Goal: Use online tool/utility: Use online tool/utility

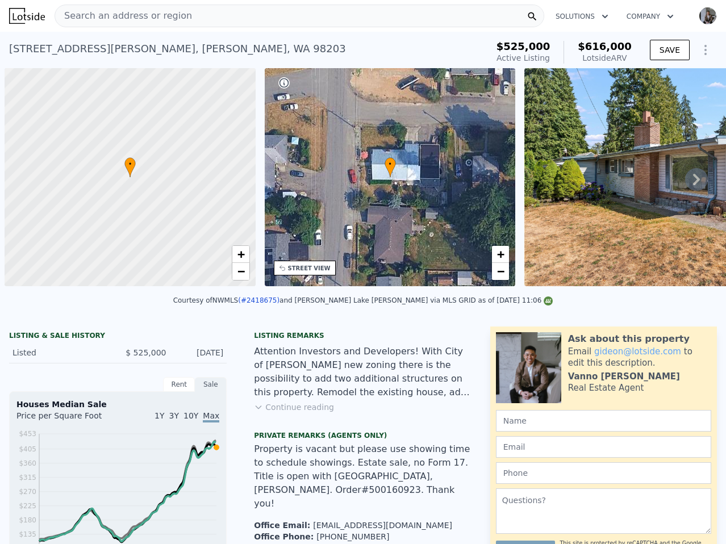
scroll to position [0, 5]
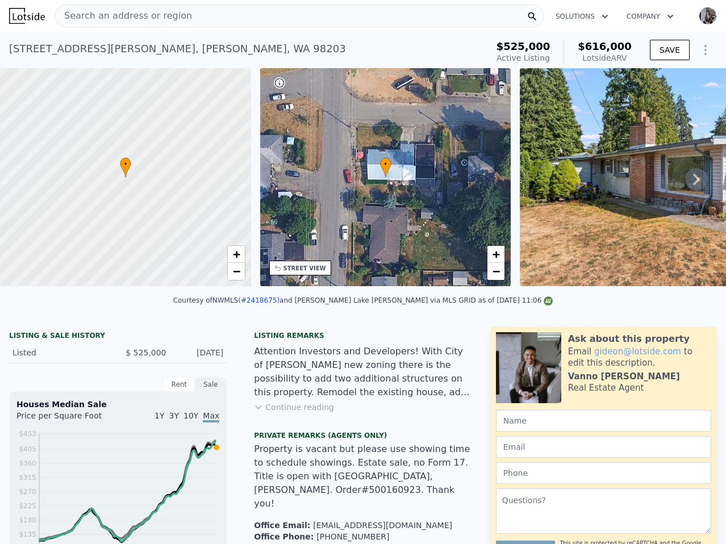
click at [435, 11] on div "Search an address or region" at bounding box center [300, 16] width 490 height 23
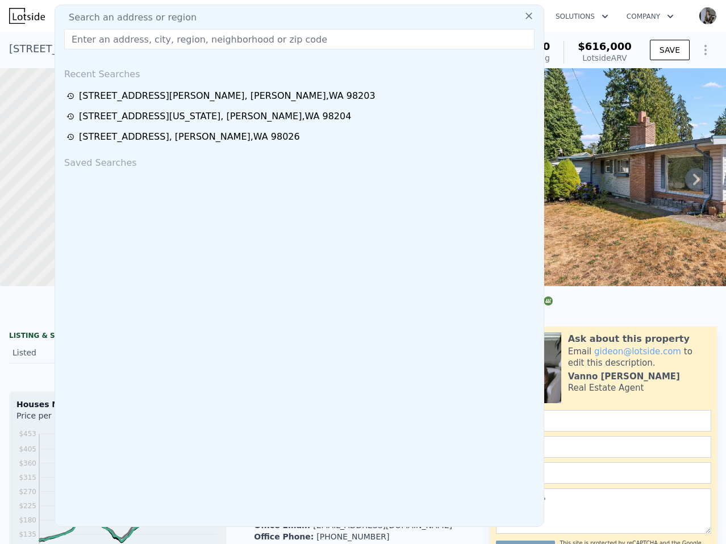
click at [435, 11] on div "Search an address or region" at bounding box center [300, 18] width 480 height 14
click at [247, 37] on input "text" at bounding box center [299, 39] width 470 height 20
paste input "[STREET_ADDRESS]"
type input "[STREET_ADDRESS]"
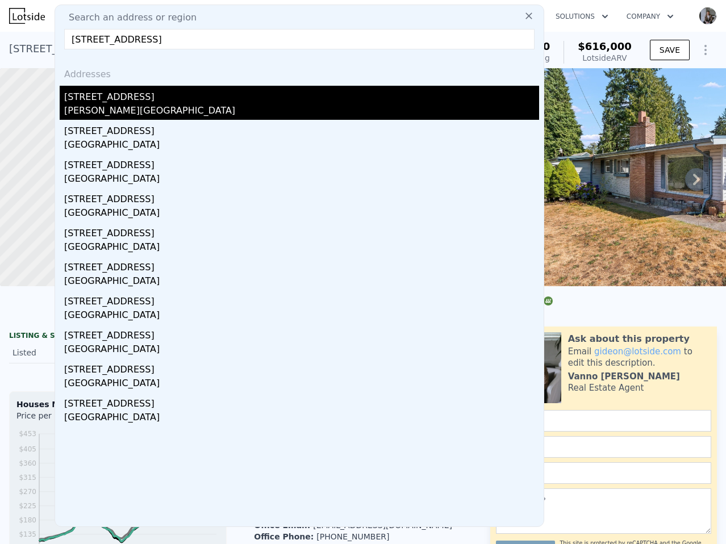
click at [222, 104] on div "[PERSON_NAME][GEOGRAPHIC_DATA]" at bounding box center [301, 112] width 475 height 16
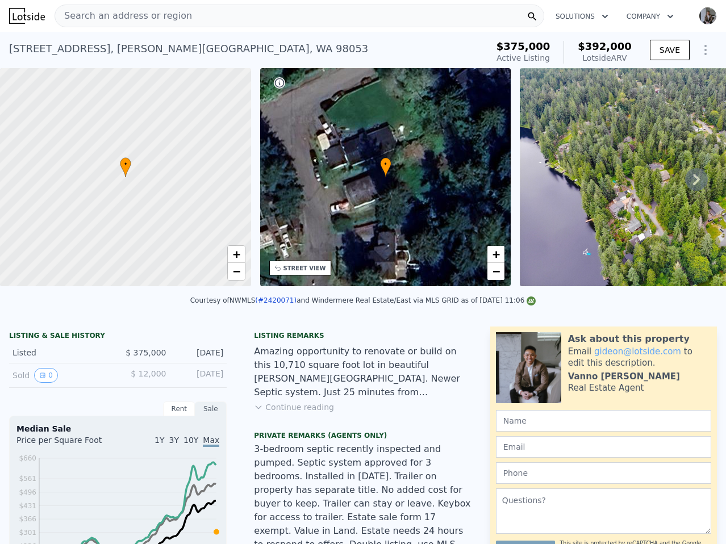
click at [328, 6] on div "Search an address or region" at bounding box center [300, 16] width 490 height 23
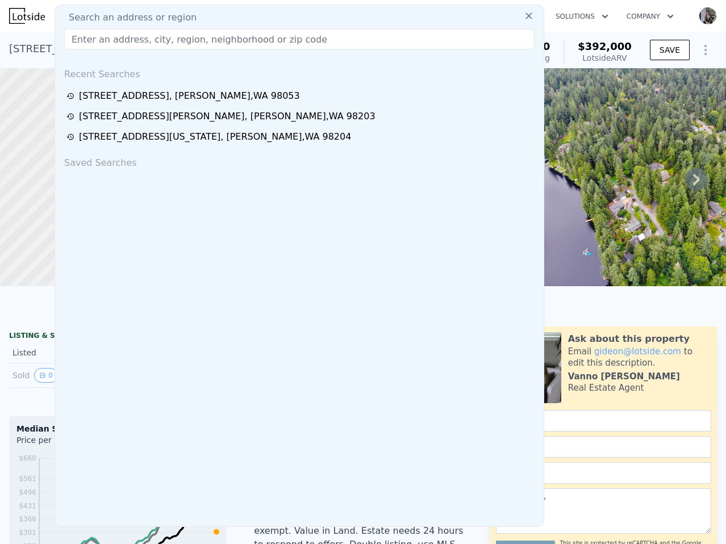
click at [327, 13] on div "Search an address or region" at bounding box center [300, 18] width 480 height 14
click at [319, 33] on input "text" at bounding box center [299, 39] width 470 height 20
paste input "[STREET_ADDRESS]"
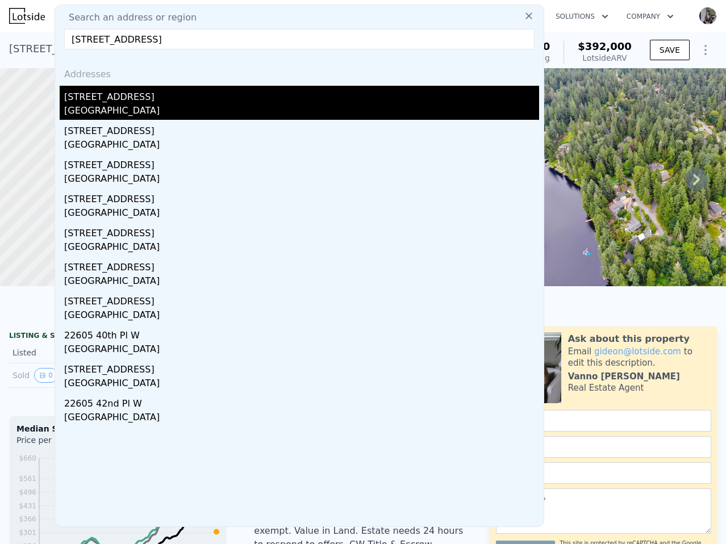
type input "[STREET_ADDRESS]"
click at [180, 93] on div "[STREET_ADDRESS]" at bounding box center [301, 95] width 475 height 18
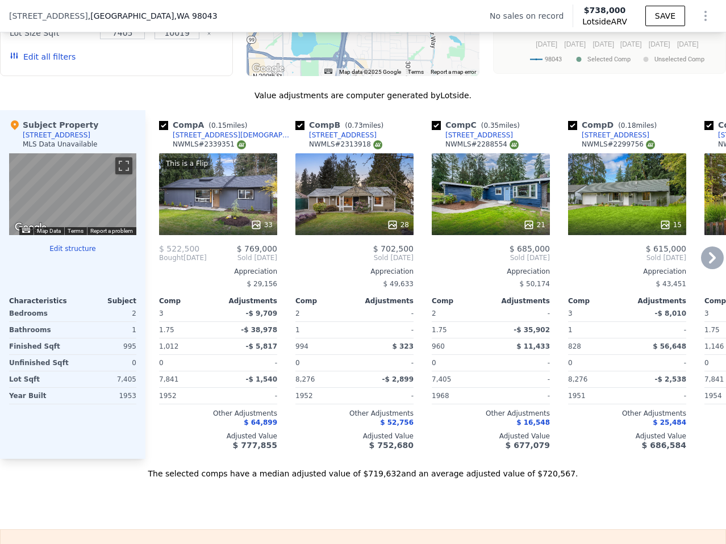
scroll to position [1144, 0]
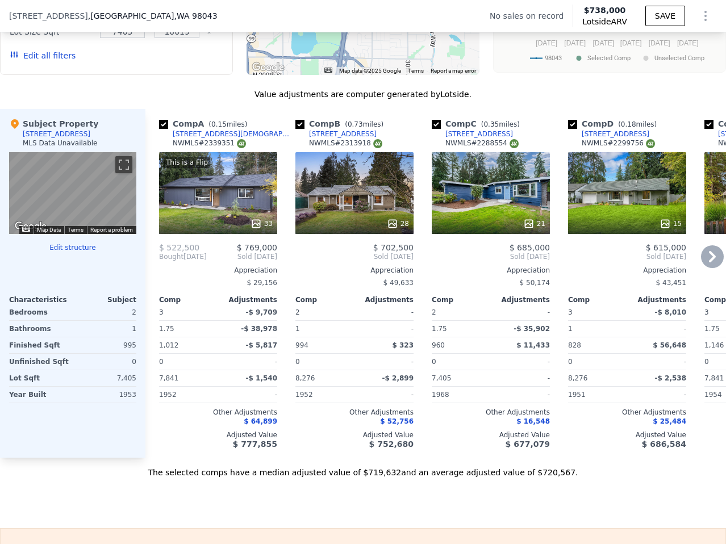
click at [706, 250] on icon at bounding box center [712, 256] width 23 height 23
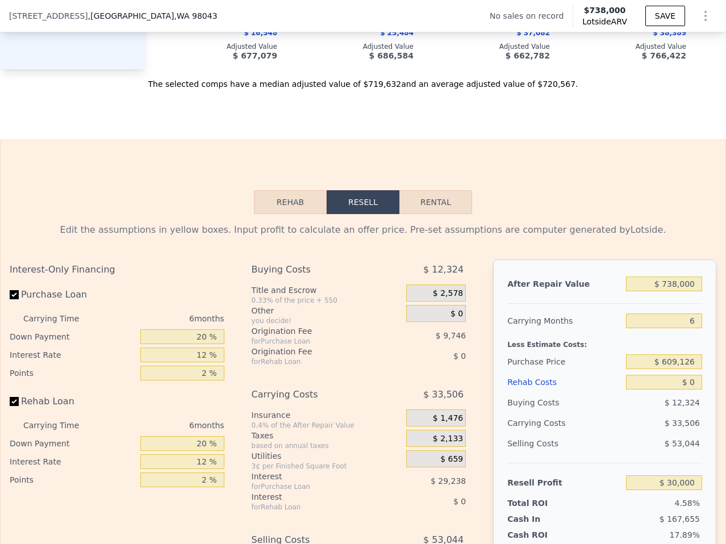
scroll to position [1534, 0]
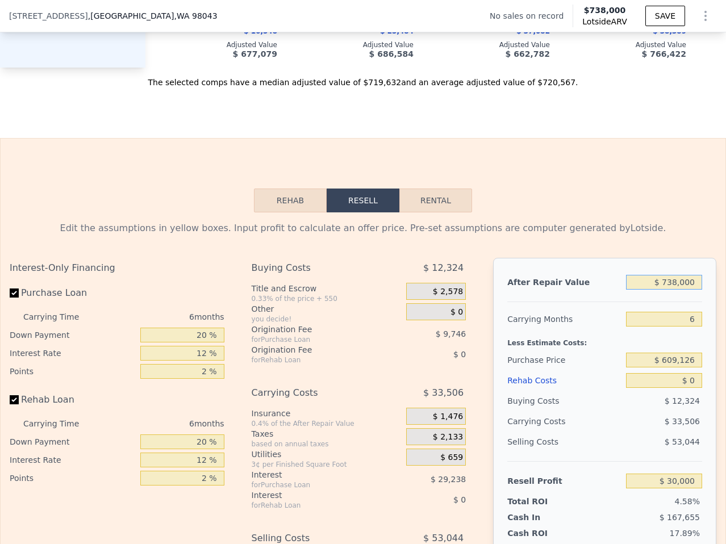
click at [689, 275] on input "$ 738,000" at bounding box center [664, 282] width 76 height 15
type input "$ 8"
type input "-$ 654,022"
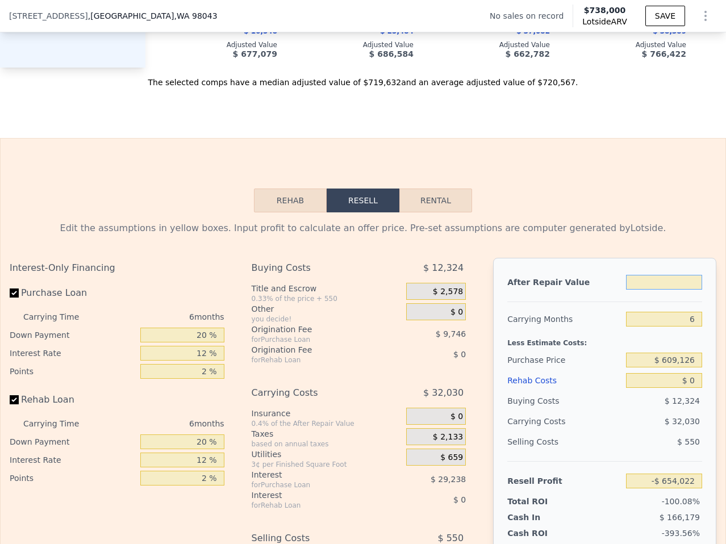
type input "$ 7"
type input "-$ 654,023"
type input "$ 70"
type input "-$ 653,965"
type input "$ 700,038,000"
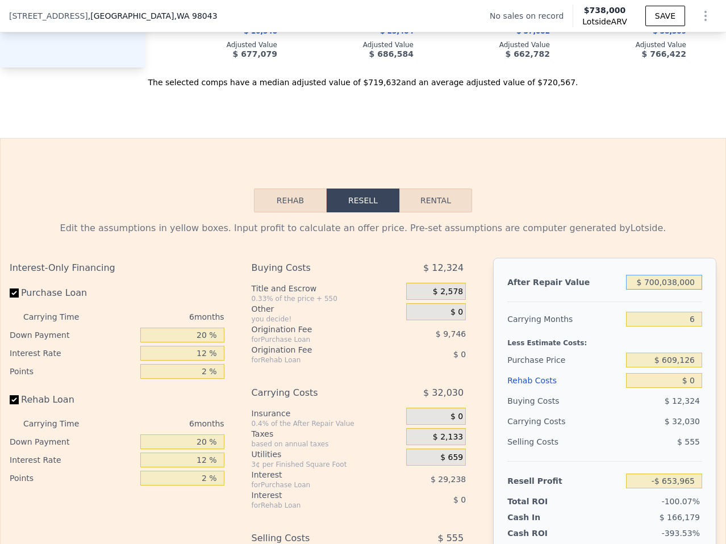
type input "$ 648,190,191"
type input "$ 7,000,038,000"
type input "$ 6,487,471,191"
type input "$ 700,038,000"
type input "$ 648,190,191"
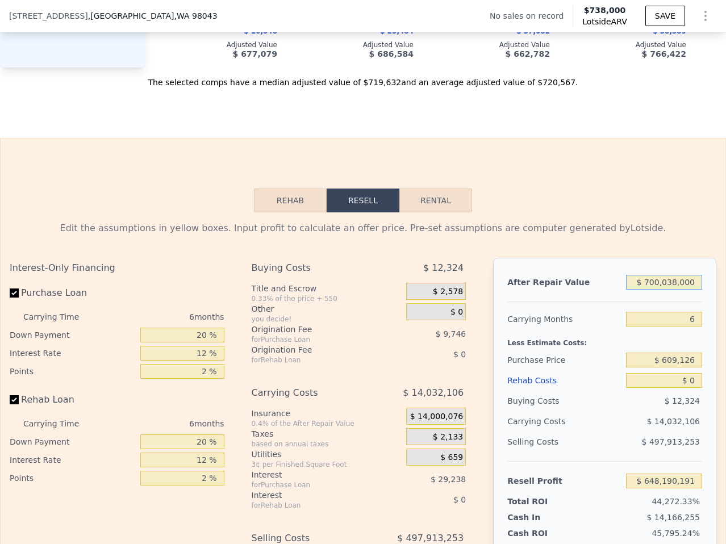
type input "$ 70,038,000"
type input "$ 64,262,091"
type input "$ 7,038,000"
type input "$ 5,869,281"
type input "$ 738,000"
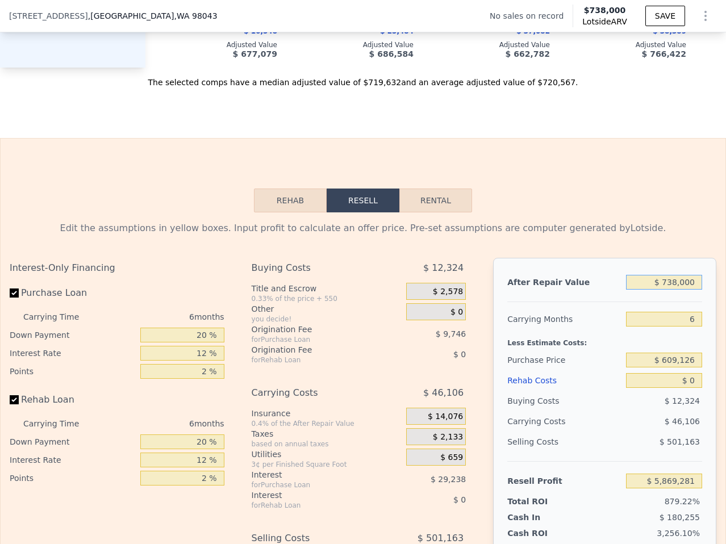
type input "$ 30,000"
type input "$ 38,000"
type input "-$ 618,809"
type input "$ 7"
type input "-$ 654,023"
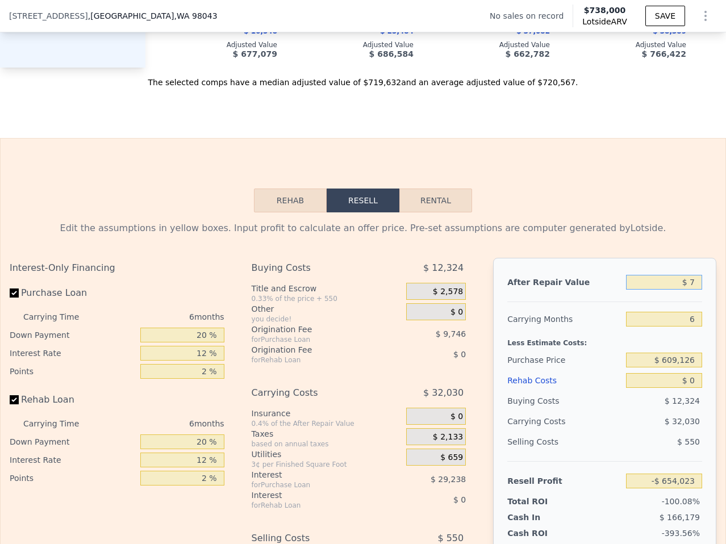
type input "$ 70"
type input "-$ 653,965"
type input "$ 700"
type input "-$ 653,381"
type input "$ 7,000"
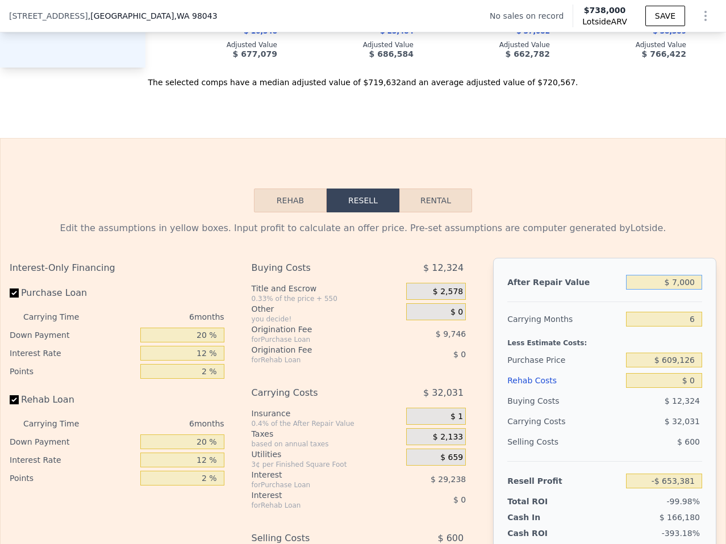
type input "-$ 647,542"
type input "$ 70,000"
type input "-$ 589,149"
type input "$ 700,000"
type input "-$ 5,221"
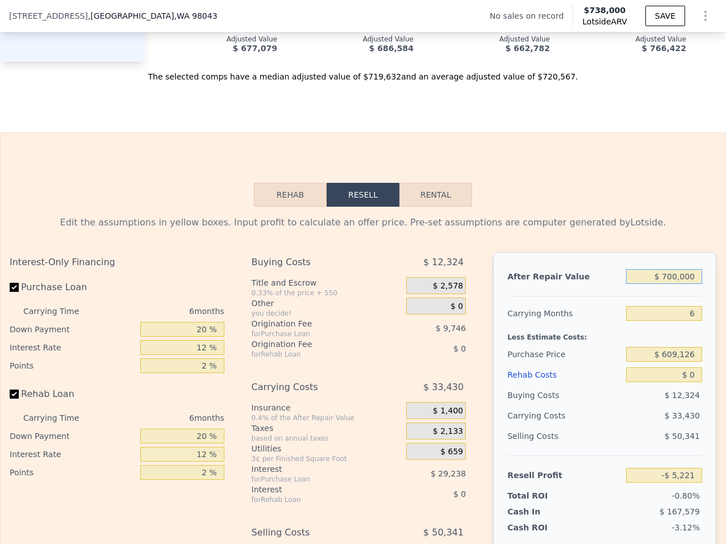
scroll to position [1541, 0]
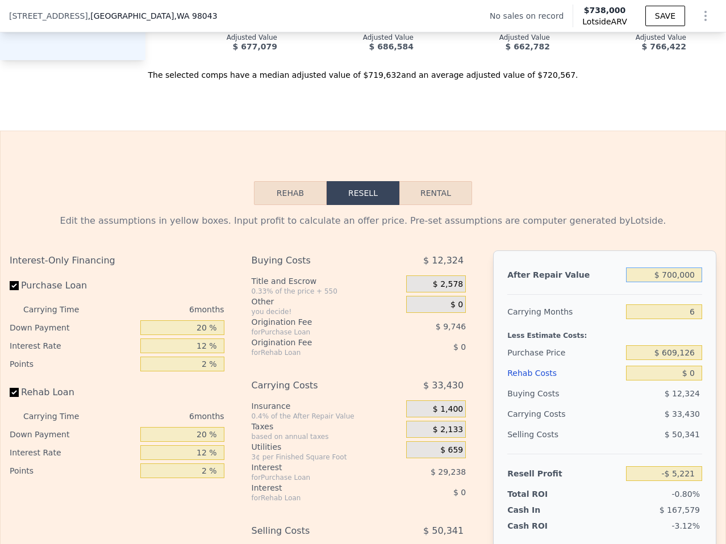
type input "$ 700,000"
click at [676, 345] on input "$ 609,126" at bounding box center [664, 352] width 76 height 15
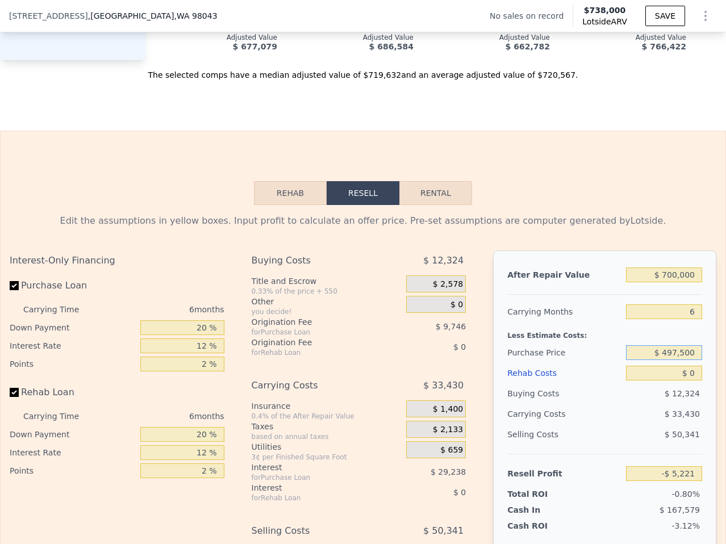
type input "$ 497,500"
click at [686, 410] on span "$ 33,430" at bounding box center [682, 414] width 35 height 9
type input "$ 113,920"
click at [687, 366] on input "$ 0" at bounding box center [664, 373] width 76 height 15
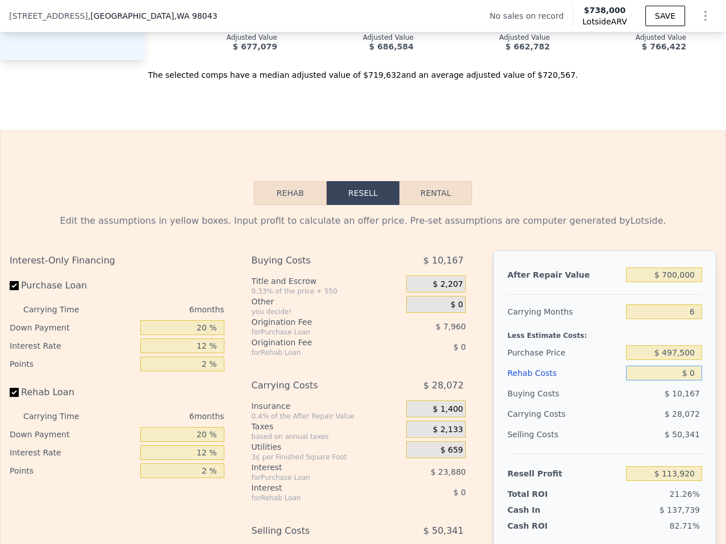
click at [687, 366] on input "$ 0" at bounding box center [664, 373] width 76 height 15
type input "$ 8"
type input "$ 113,912"
type input "$ 80"
type input "$ 113,833"
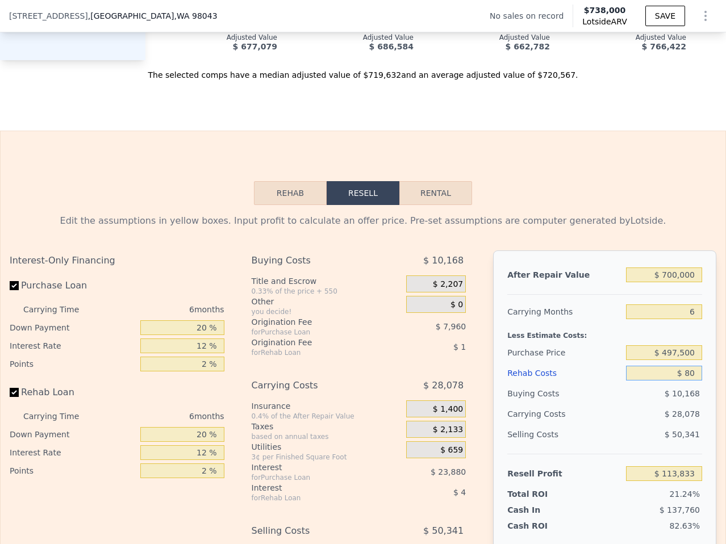
type input "$ 800"
type input "$ 113,071"
type input "$ 8,000"
type input "$ 105,408"
type input "$ 80,000"
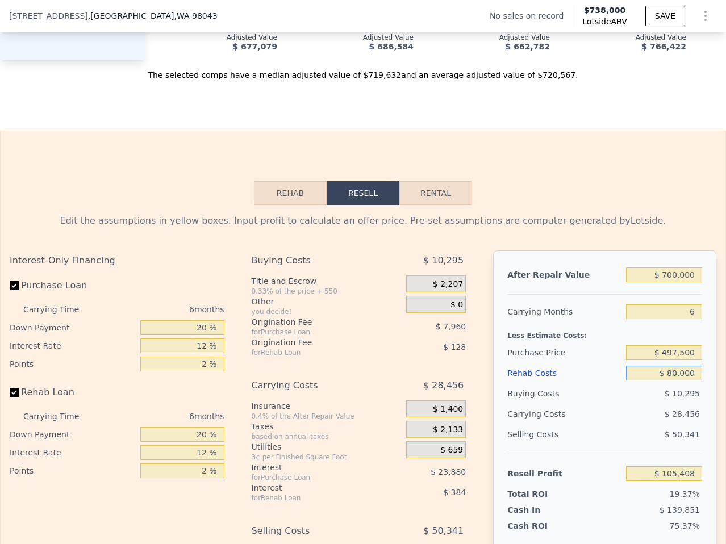
type input "$ 28,800"
type input "$ 80,000"
click at [180, 320] on input "20 %" at bounding box center [182, 327] width 84 height 15
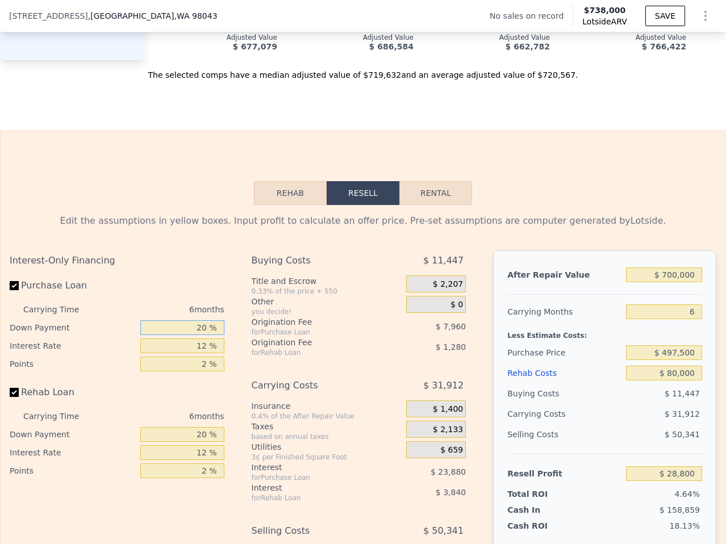
type input "1 %"
type input "$ 21,239"
type input "10 %"
type input "$ 24,817"
type input "10 %"
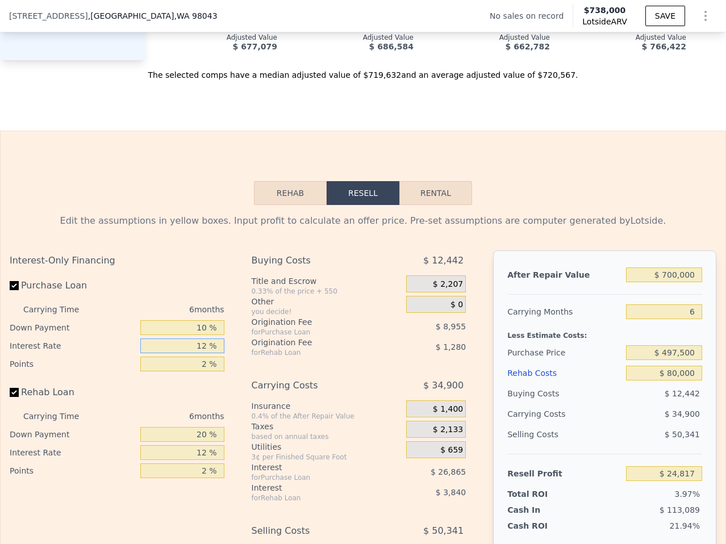
type input "1 %"
type input "$ 49,447"
type input "11 %"
type input "$ 27,061"
type input "11 %"
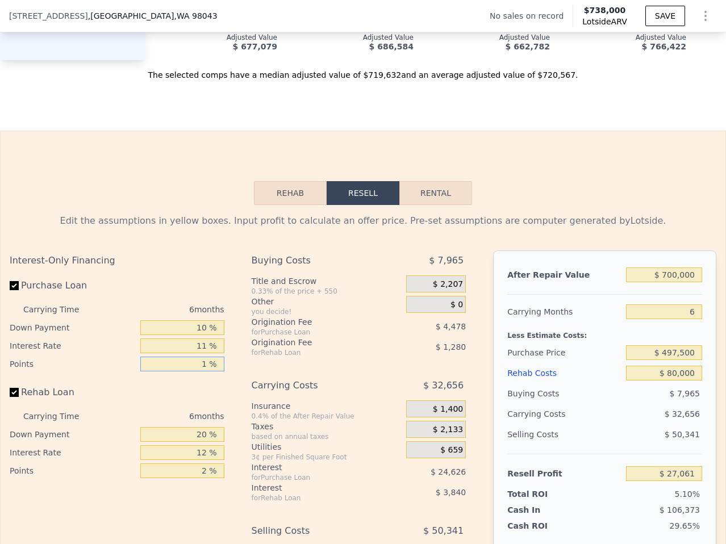
type input "1 %"
type input "$ 31,538"
type input "1.7 %"
type input "$ 28,404"
type input "1.75 %"
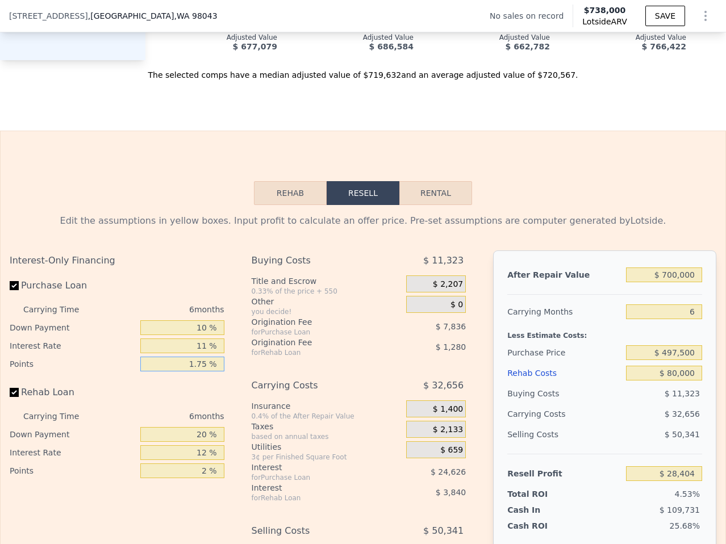
type input "$ 28,180"
type input "1.75 %"
type input "1 %"
type input "$ 26,964"
type input "10 %"
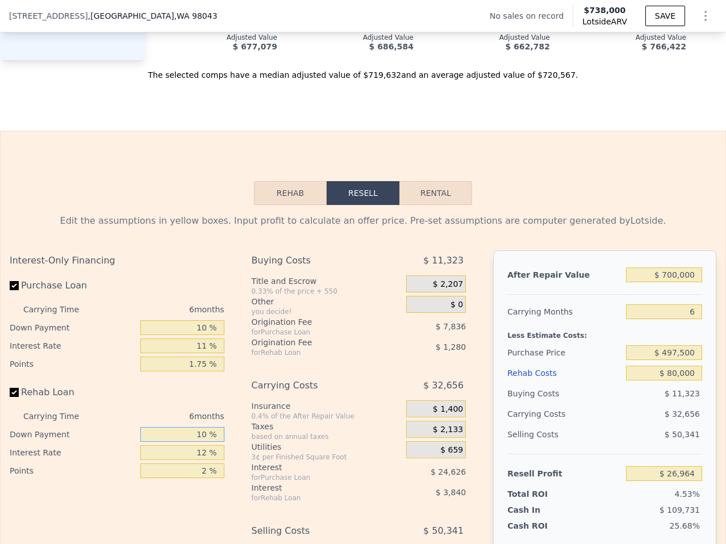
type input "$ 27,540"
type input "10 %"
type input "1 %"
type input "$ 31,500"
type input "11 %"
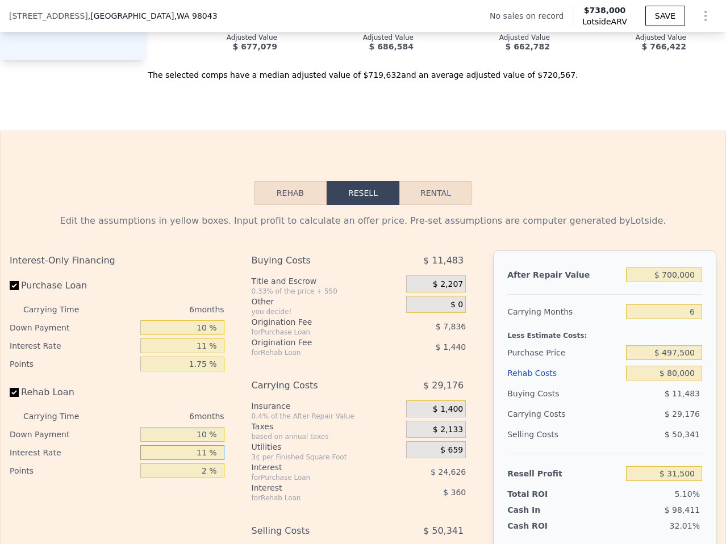
type input "$ 27,900"
type input "11 %"
type input ".1 %"
type input "$ 29,268"
type input ". %"
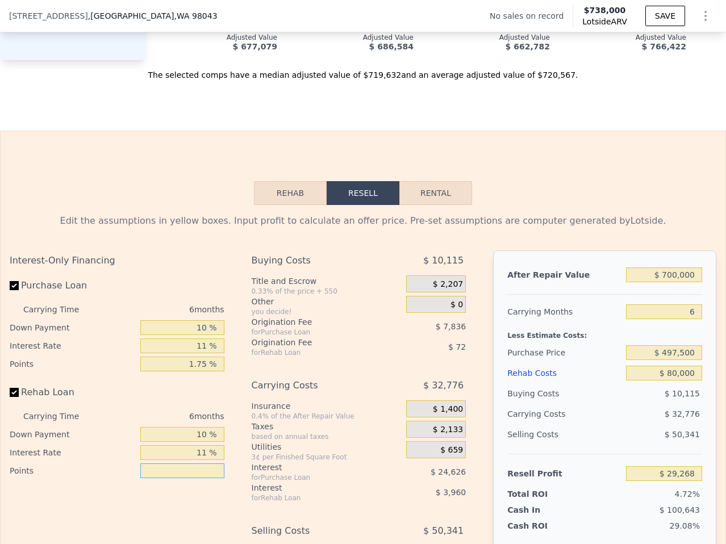
type input "1 %"
type input "$ 28,620"
type input "1.7 %"
type input "$ 28,116"
type input "1.75 %"
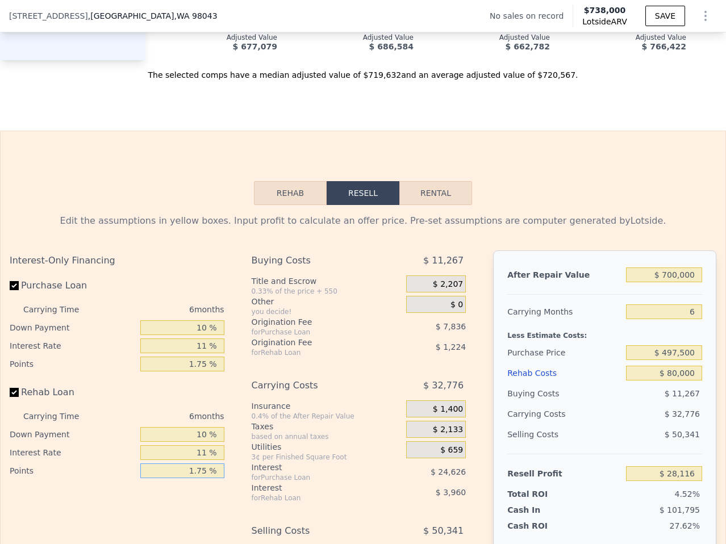
type input "$ 28,080"
type input "1.75 %"
click at [430, 296] on div "$ 0" at bounding box center [436, 304] width 60 height 17
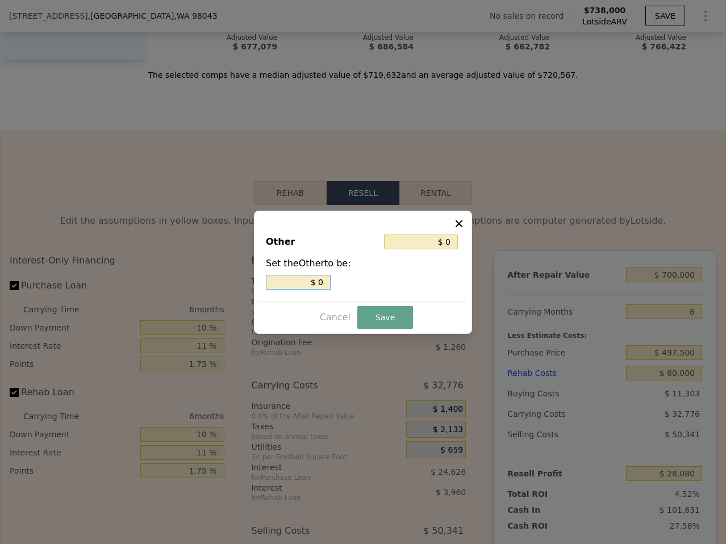
click at [312, 283] on input "$ 0" at bounding box center [298, 282] width 65 height 15
type input "$ 2"
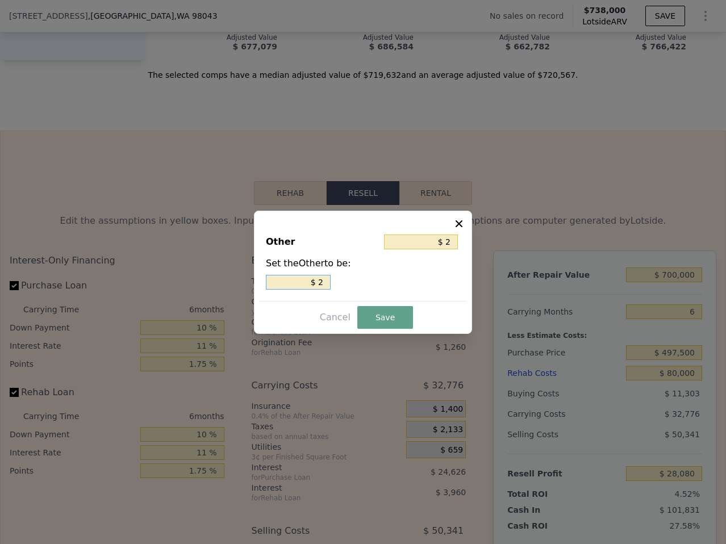
type input "$ 25"
type input "$ 250"
type input "$ 2,500"
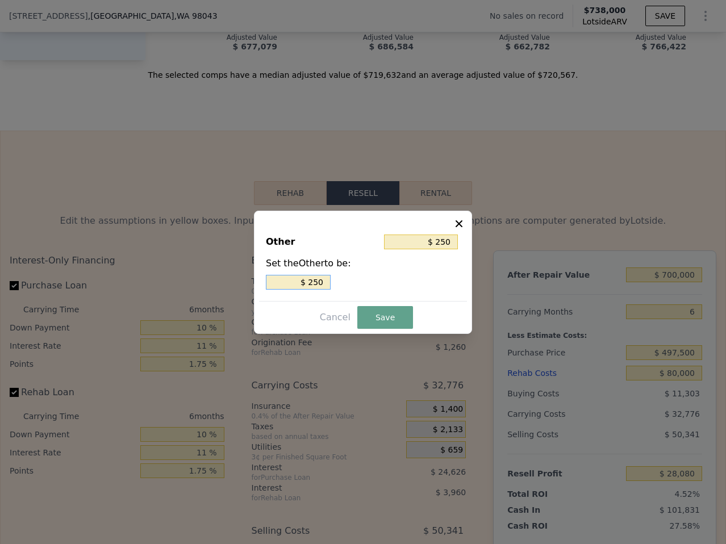
type input "$ 2,500"
click at [383, 322] on button "Save" at bounding box center [385, 317] width 56 height 23
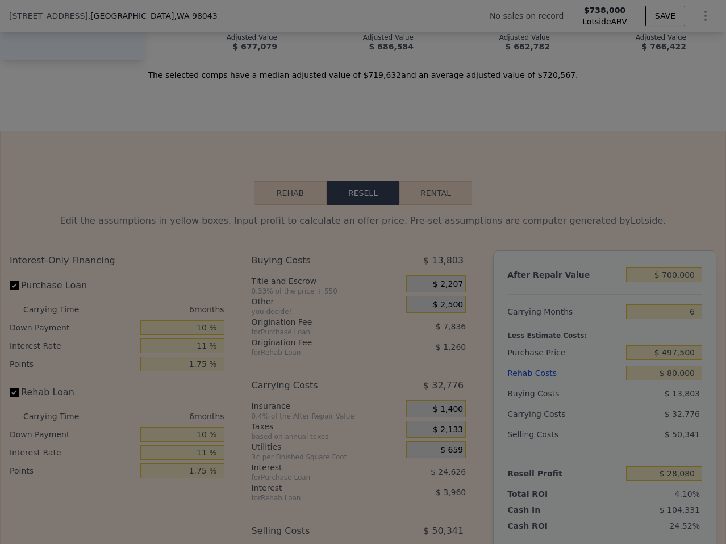
type input "$ 25,580"
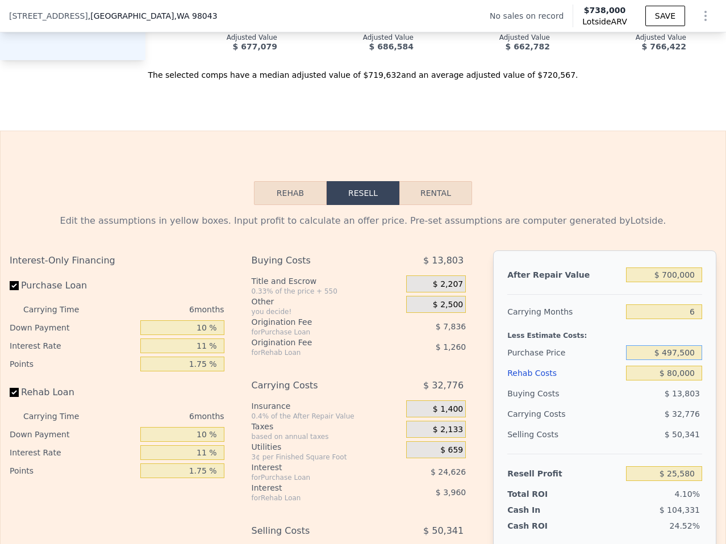
click at [665, 345] on input "$ 497,500" at bounding box center [664, 352] width 76 height 15
type input "$ 463,750"
click at [669, 433] on div "$ 50,341" at bounding box center [664, 434] width 76 height 20
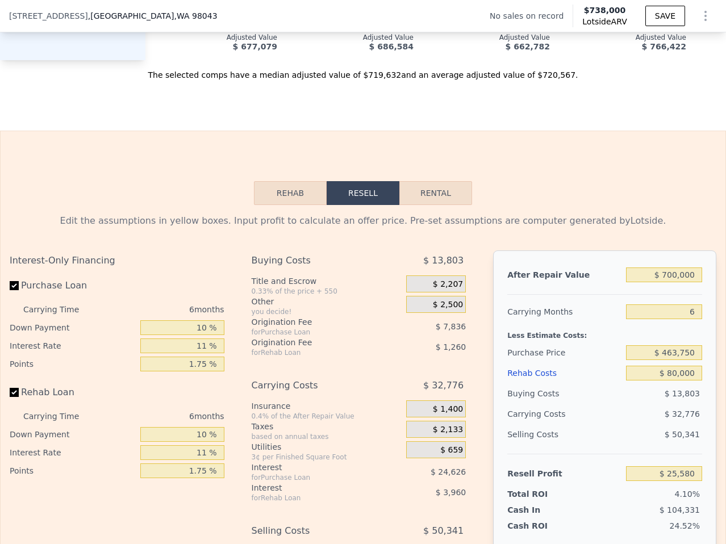
type input "$ 61,643"
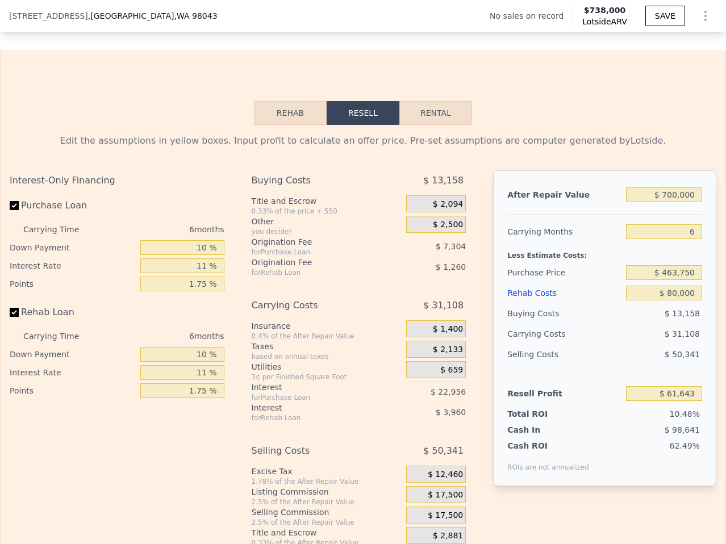
scroll to position [1623, 0]
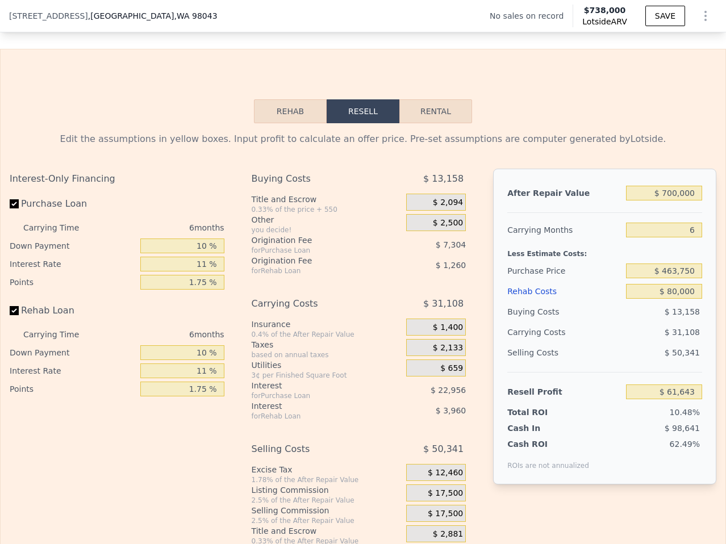
click at [440, 489] on span "$ 17,500" at bounding box center [445, 494] width 35 height 10
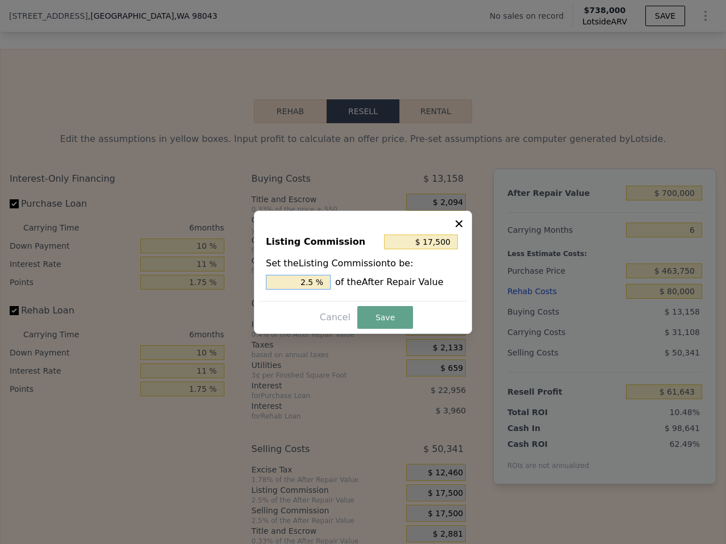
click at [321, 275] on input "2.5 %" at bounding box center [298, 282] width 65 height 15
type input "$ 14,000"
type input "2 %"
click at [377, 320] on button "Save" at bounding box center [385, 317] width 56 height 23
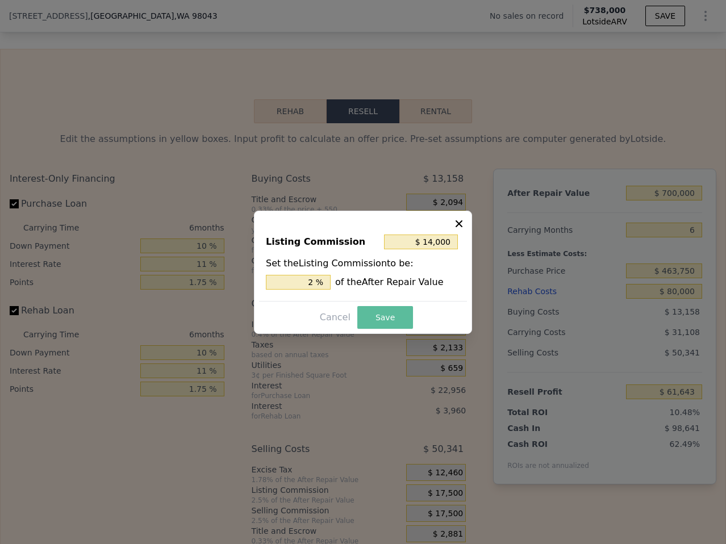
type input "$ 65,143"
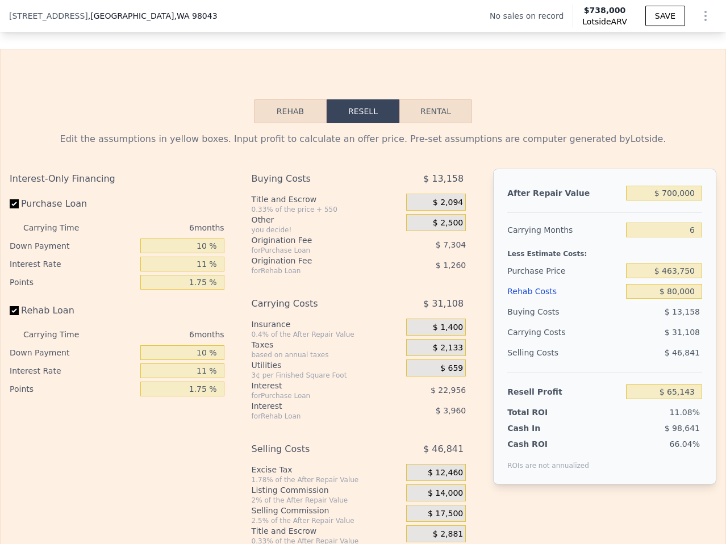
click at [607, 330] on div "$ 31,108" at bounding box center [642, 332] width 119 height 20
